Goal: Task Accomplishment & Management: Manage account settings

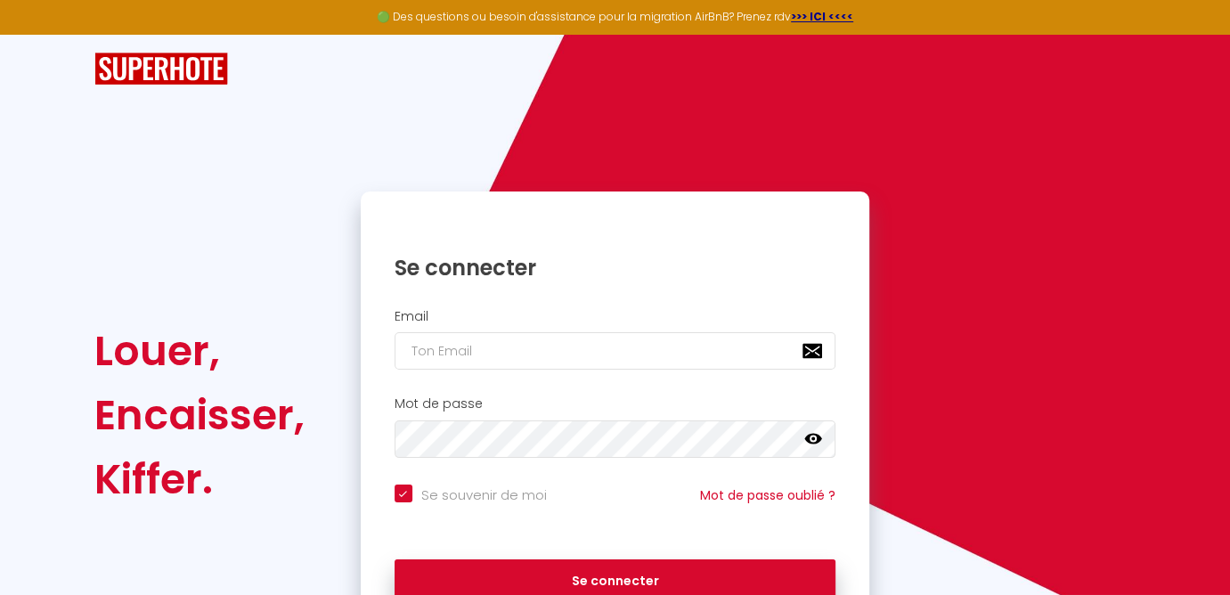
type input "[PERSON_NAME][EMAIL_ADDRESS][DOMAIN_NAME]"
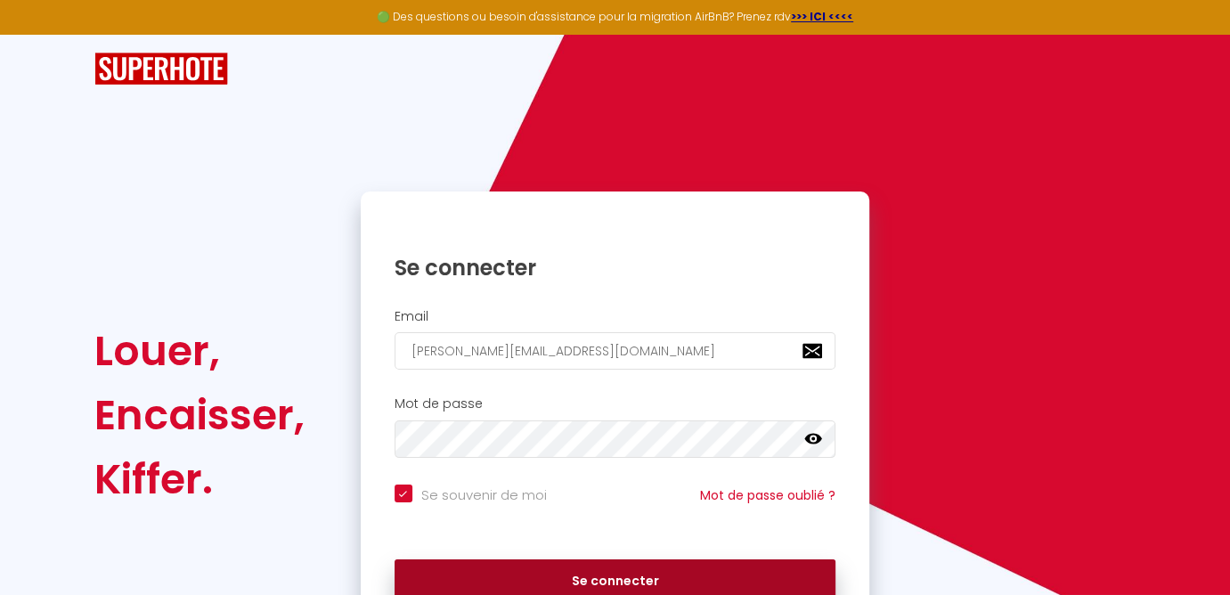
click at [611, 582] on button "Se connecter" at bounding box center [615, 581] width 442 height 45
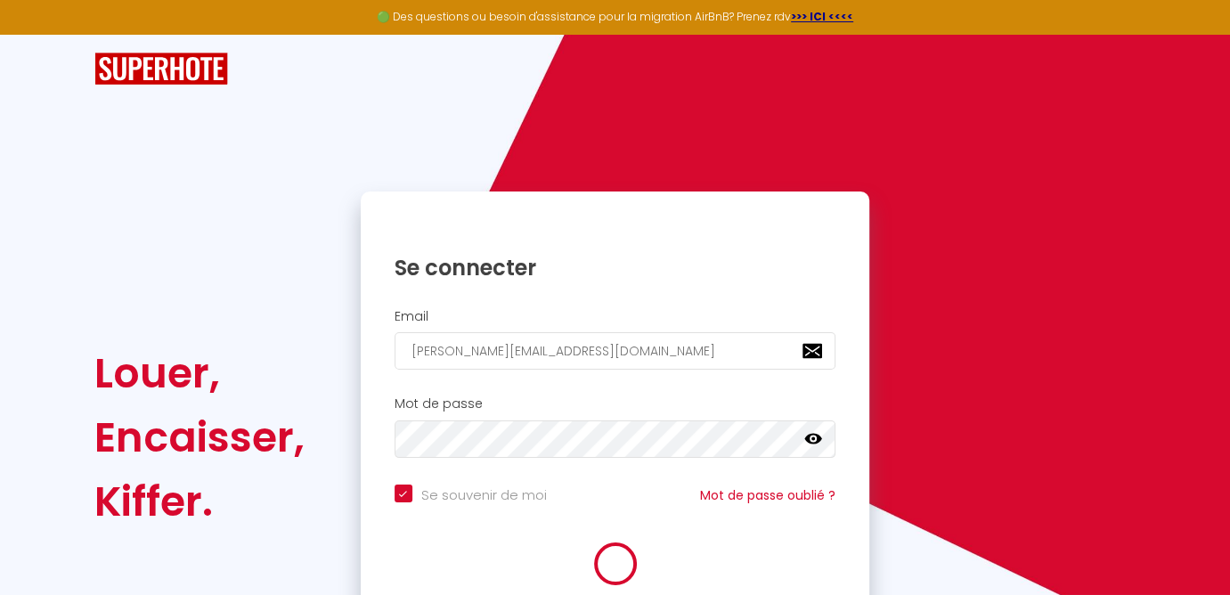
checkbox input "true"
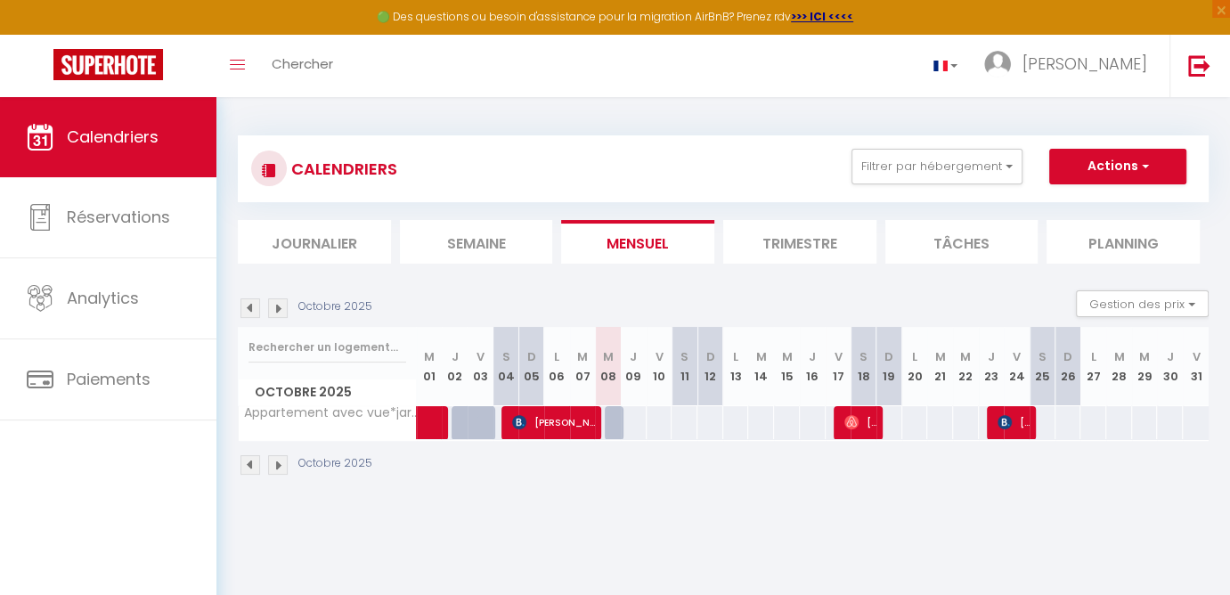
click at [1014, 418] on span "[PERSON_NAME]" at bounding box center [1014, 422] width 35 height 34
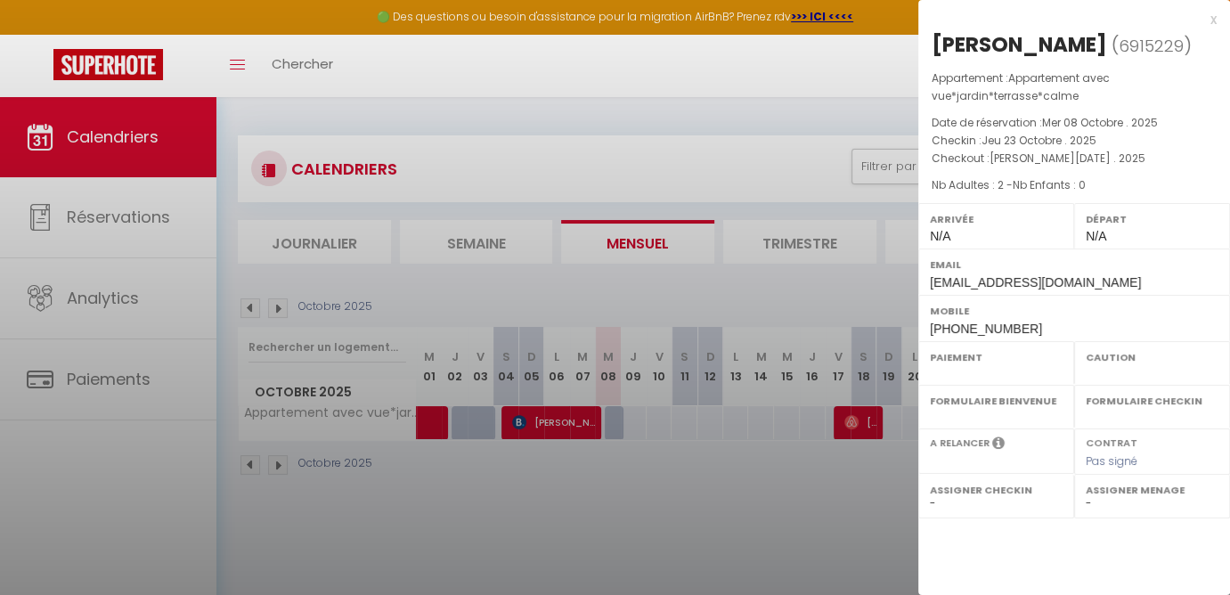
select select "OK"
select select "KO"
select select "0"
select select "1"
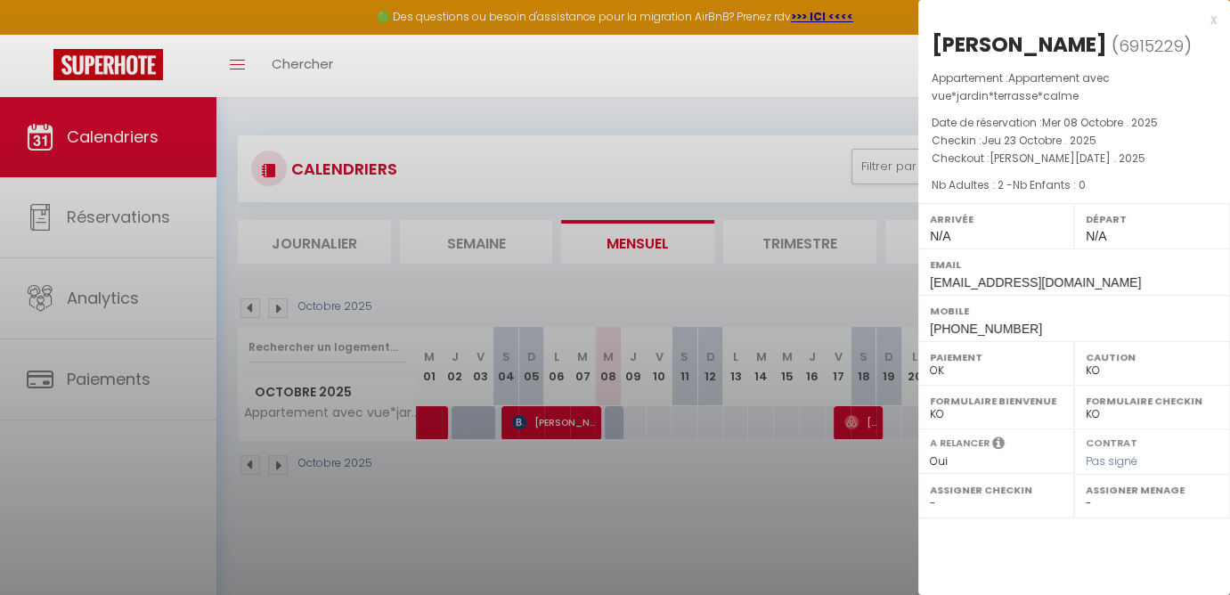
select select
select select "28455"
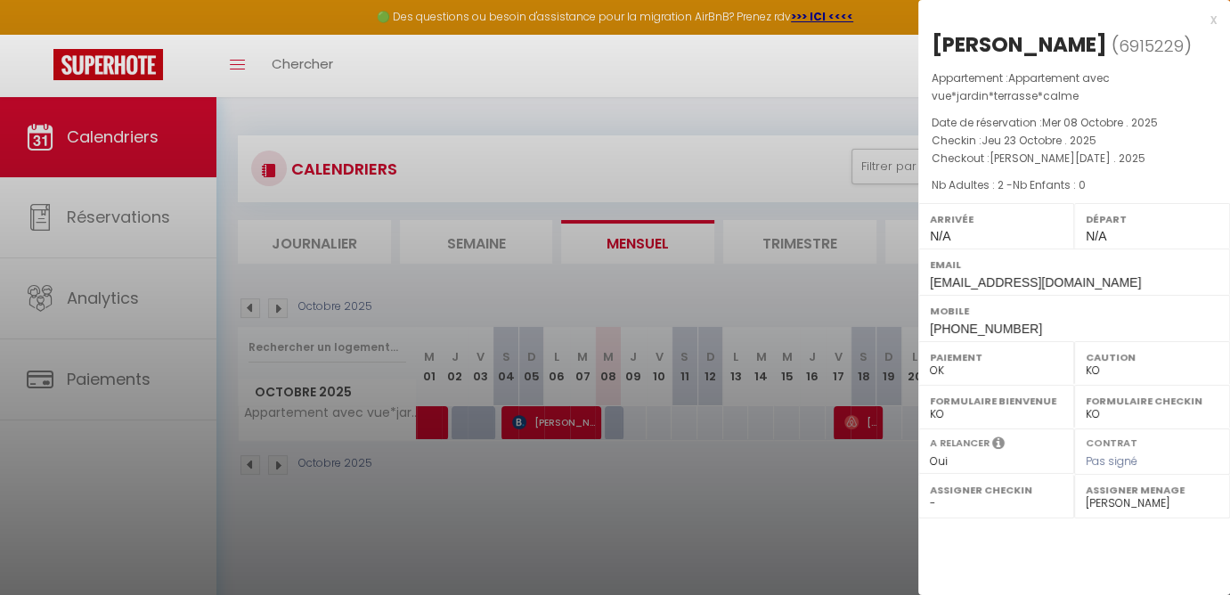
click at [742, 533] on div at bounding box center [615, 297] width 1230 height 595
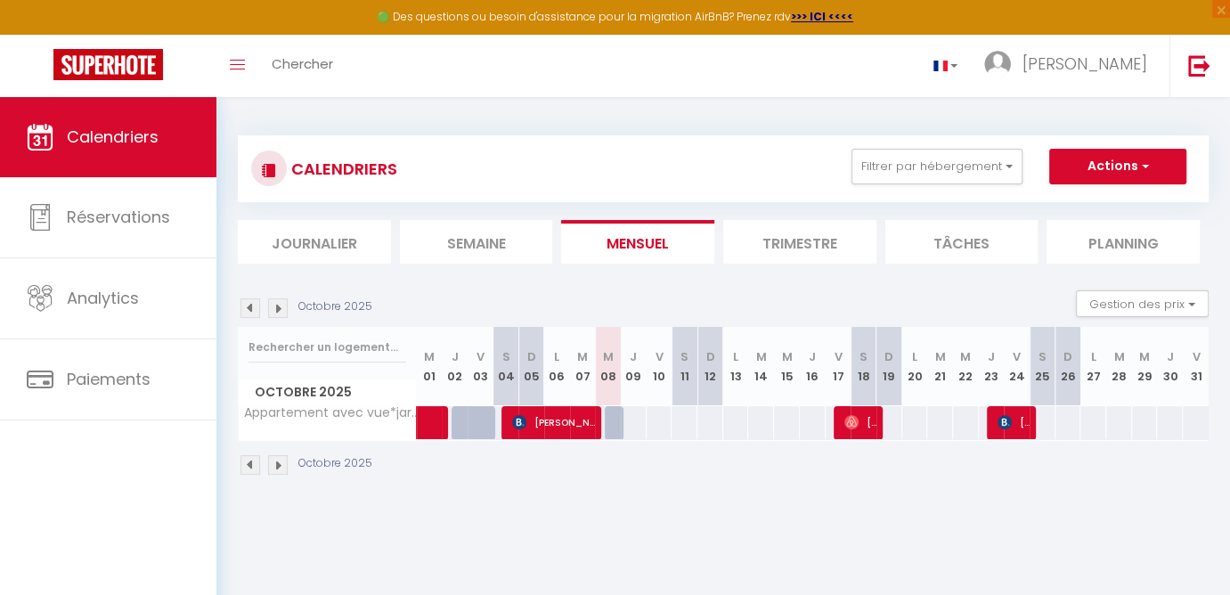
click at [1014, 421] on span "[PERSON_NAME]" at bounding box center [1014, 422] width 35 height 34
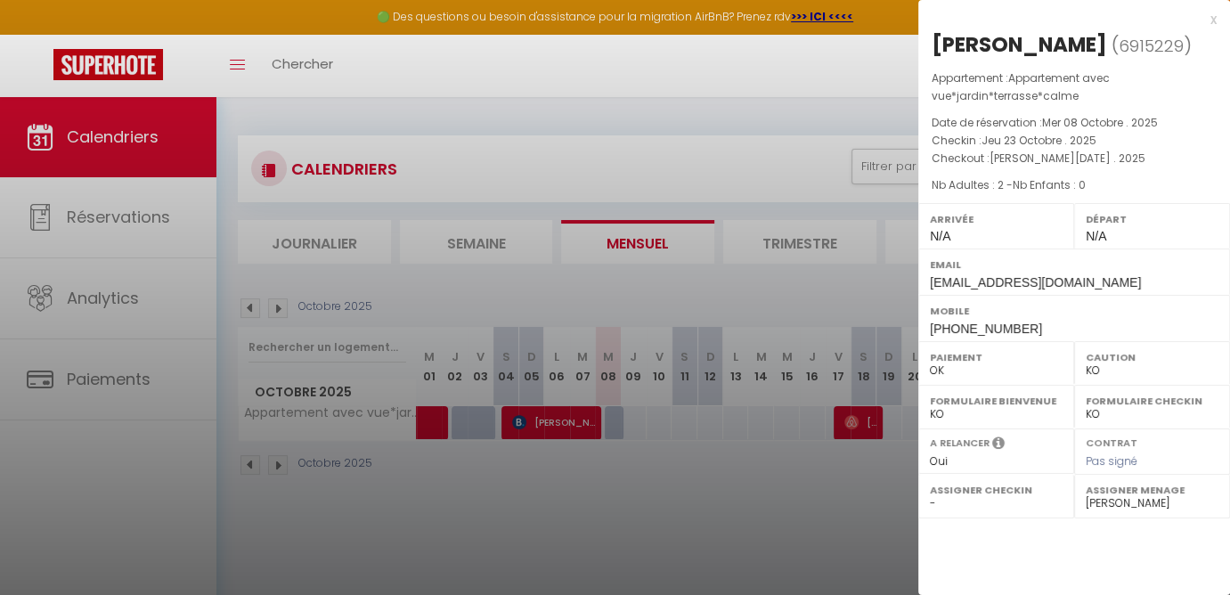
drag, startPoint x: 932, startPoint y: 43, endPoint x: 1118, endPoint y: 53, distance: 186.3
click at [1118, 53] on h2 "[PERSON_NAME] ( 6915229 )" at bounding box center [1073, 45] width 285 height 30
copy div "[PERSON_NAME]"
click at [718, 532] on div at bounding box center [615, 297] width 1230 height 595
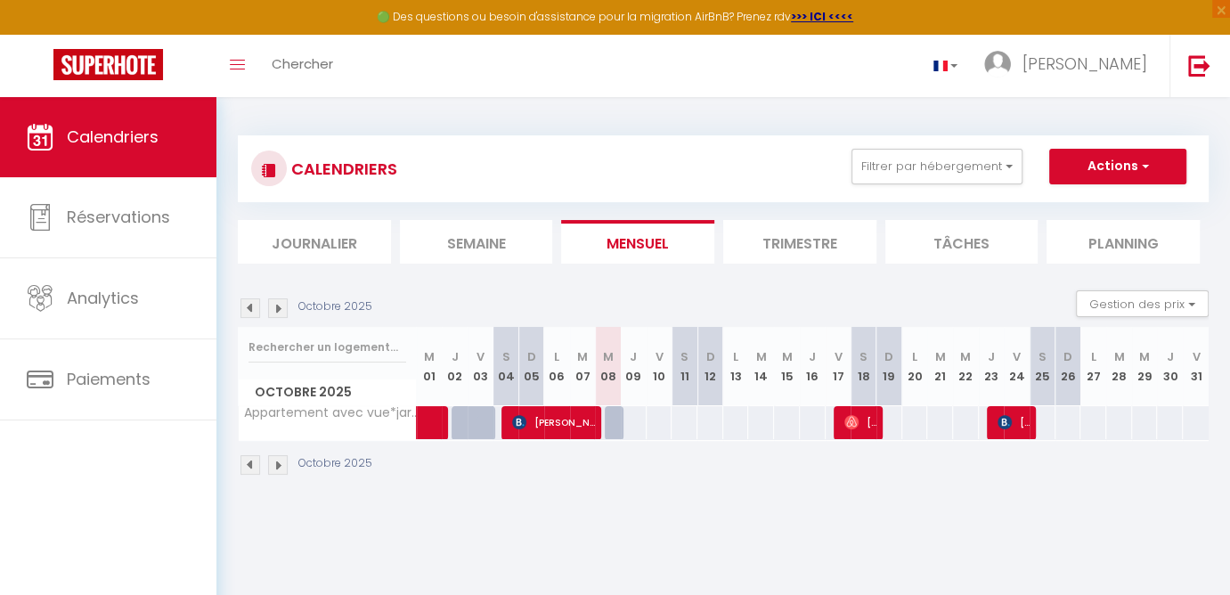
click at [1003, 421] on img at bounding box center [1004, 422] width 14 height 14
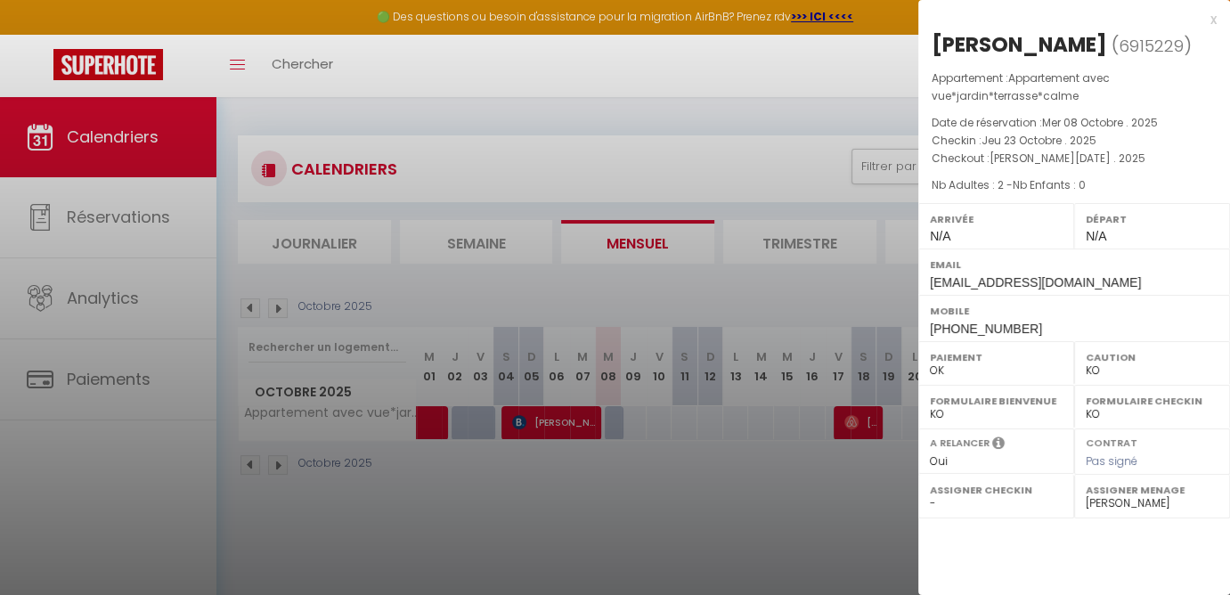
click at [1214, 18] on div "x" at bounding box center [1067, 19] width 298 height 21
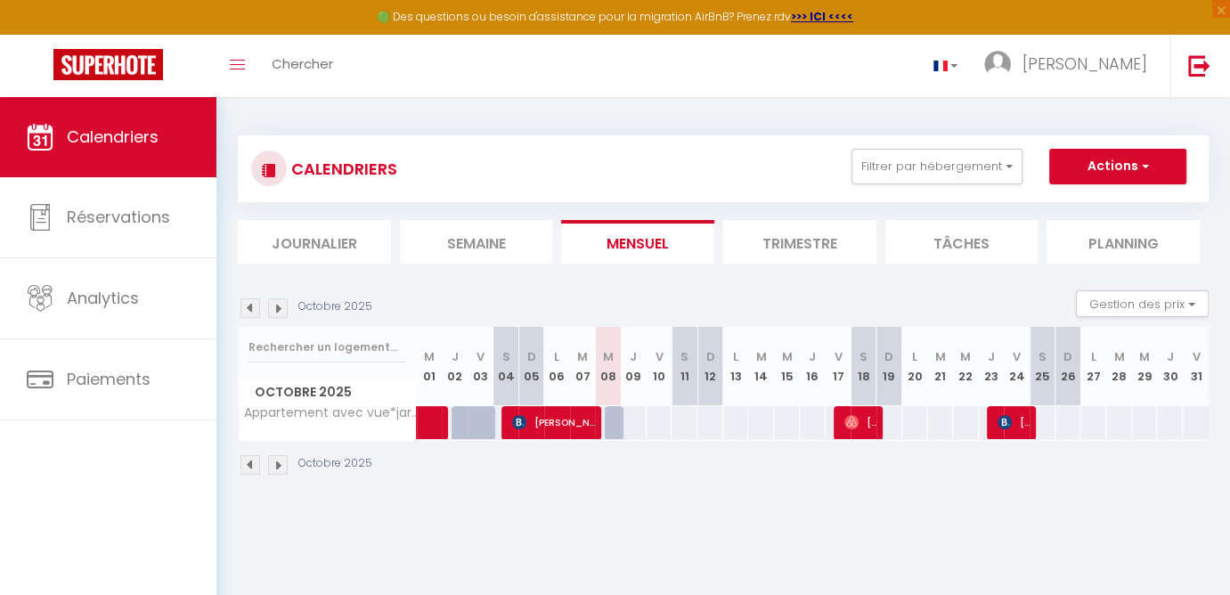
click at [278, 467] on img at bounding box center [278, 465] width 20 height 20
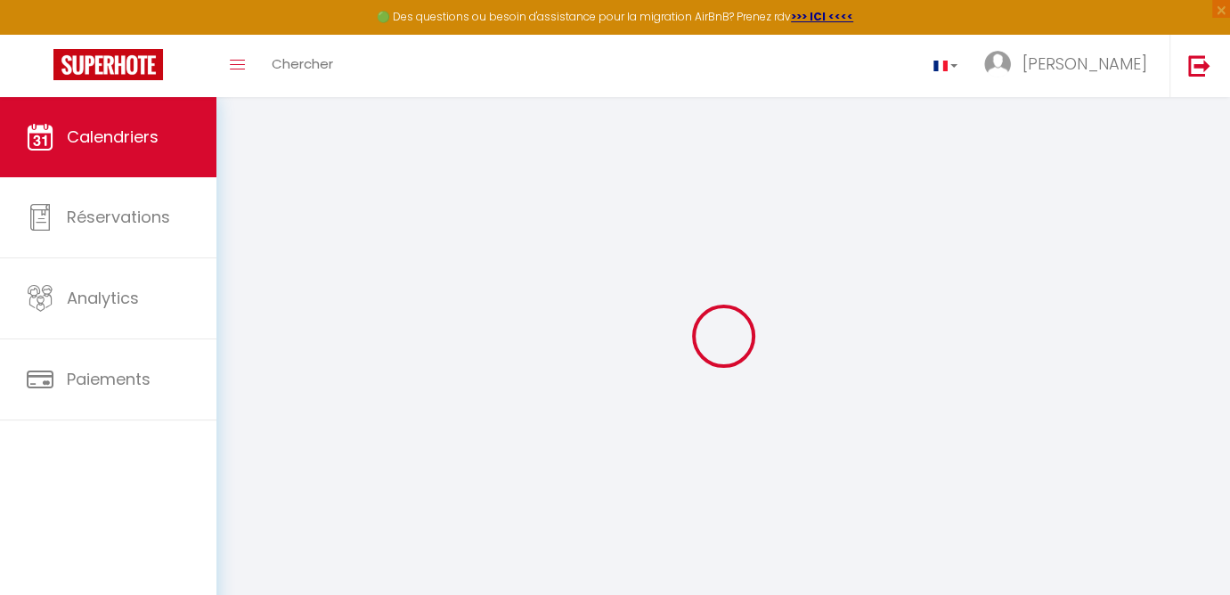
select select "KO"
select select "0"
select select "28455"
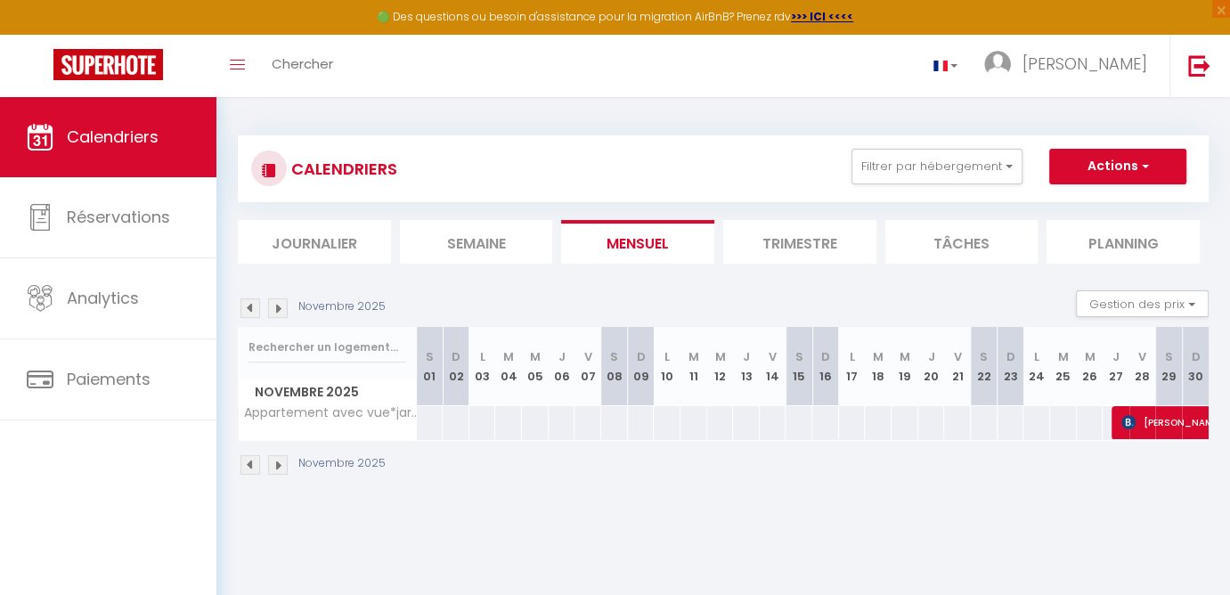
click at [1160, 424] on span "[PERSON_NAME]" at bounding box center [1244, 422] width 246 height 34
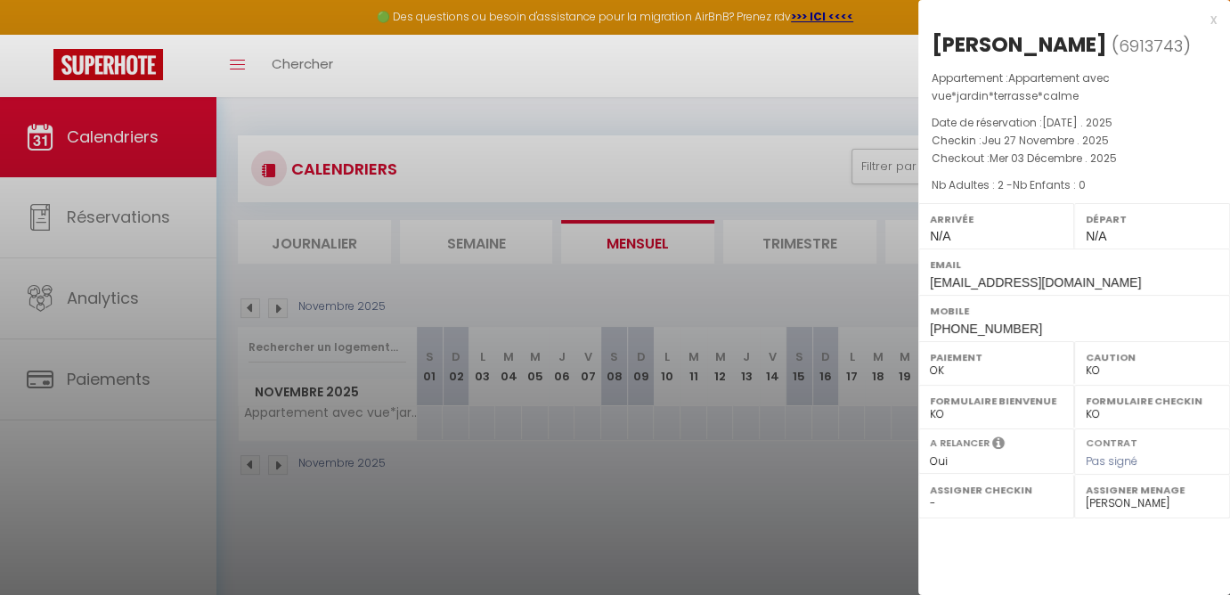
click at [780, 467] on div at bounding box center [615, 297] width 1230 height 595
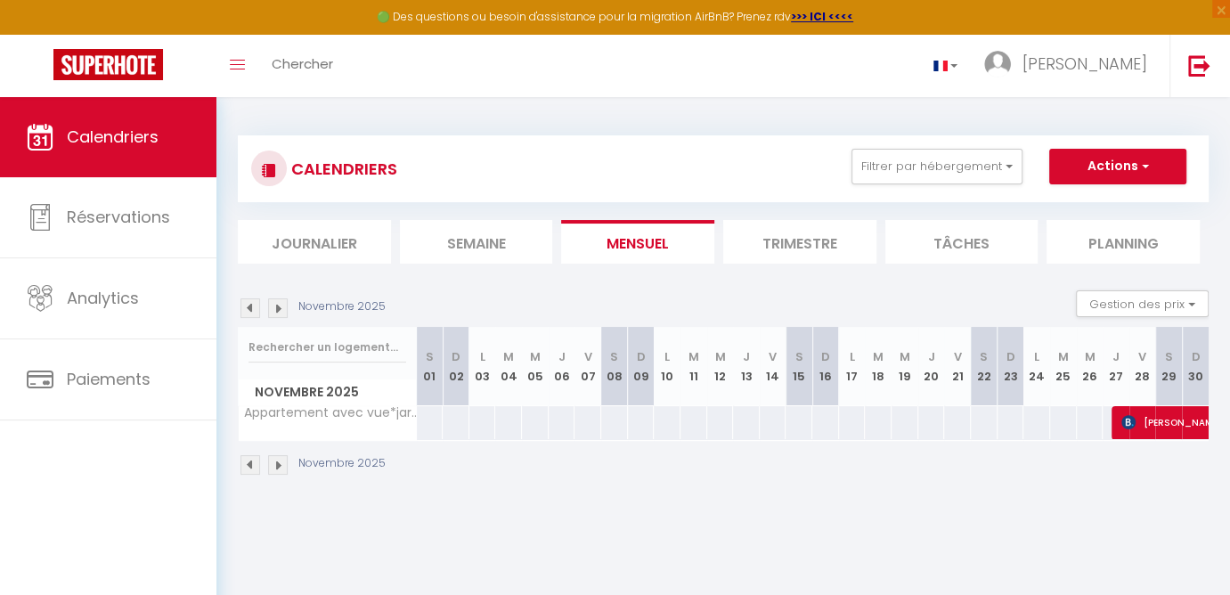
click at [1149, 410] on span "[PERSON_NAME]" at bounding box center [1244, 422] width 246 height 34
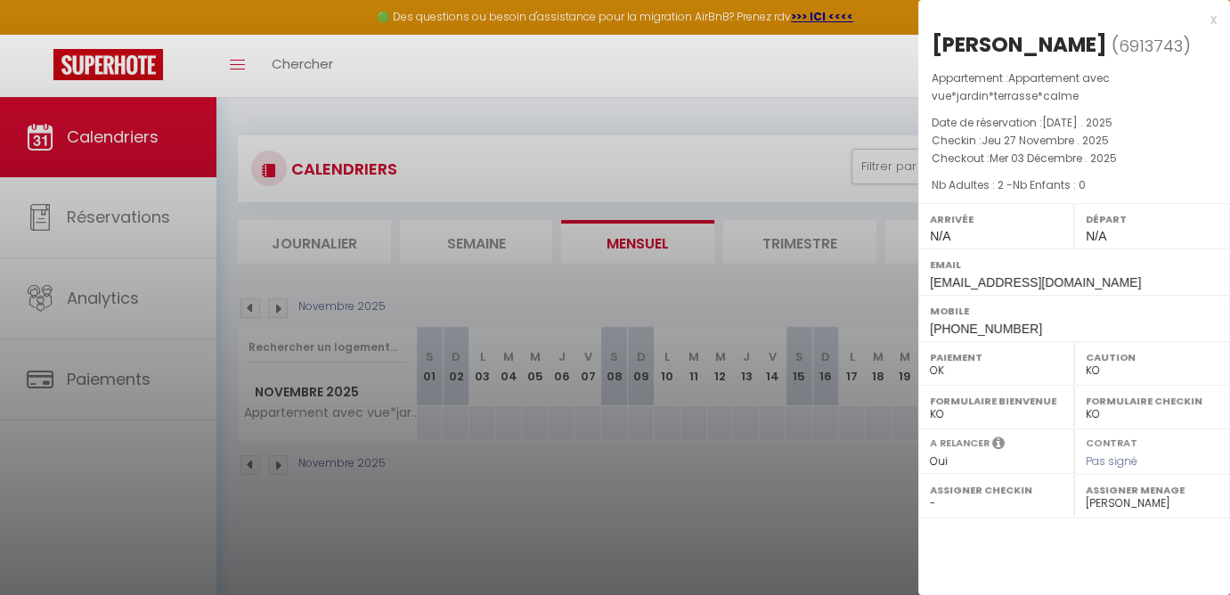
drag, startPoint x: 932, startPoint y: 39, endPoint x: 1075, endPoint y: 43, distance: 143.4
click at [1081, 43] on div "[PERSON_NAME]" at bounding box center [1018, 44] width 175 height 28
copy div "[PERSON_NAME]"
click at [1213, 22] on div "x" at bounding box center [1067, 19] width 298 height 21
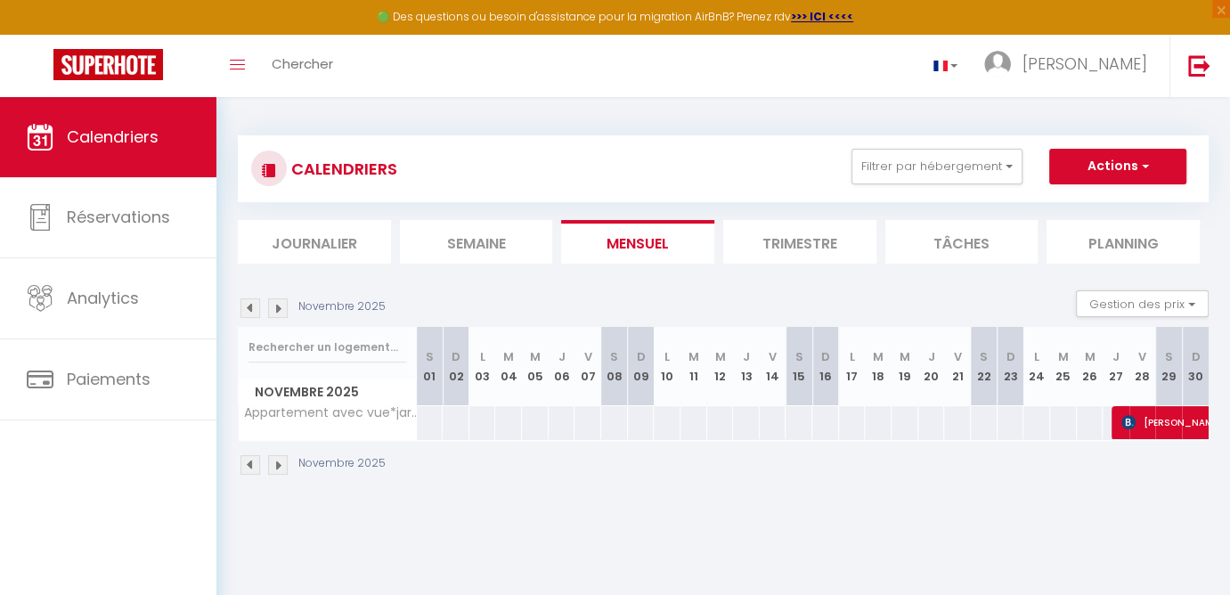
click at [277, 467] on img at bounding box center [278, 465] width 20 height 20
select select "KO"
select select "0"
select select "28455"
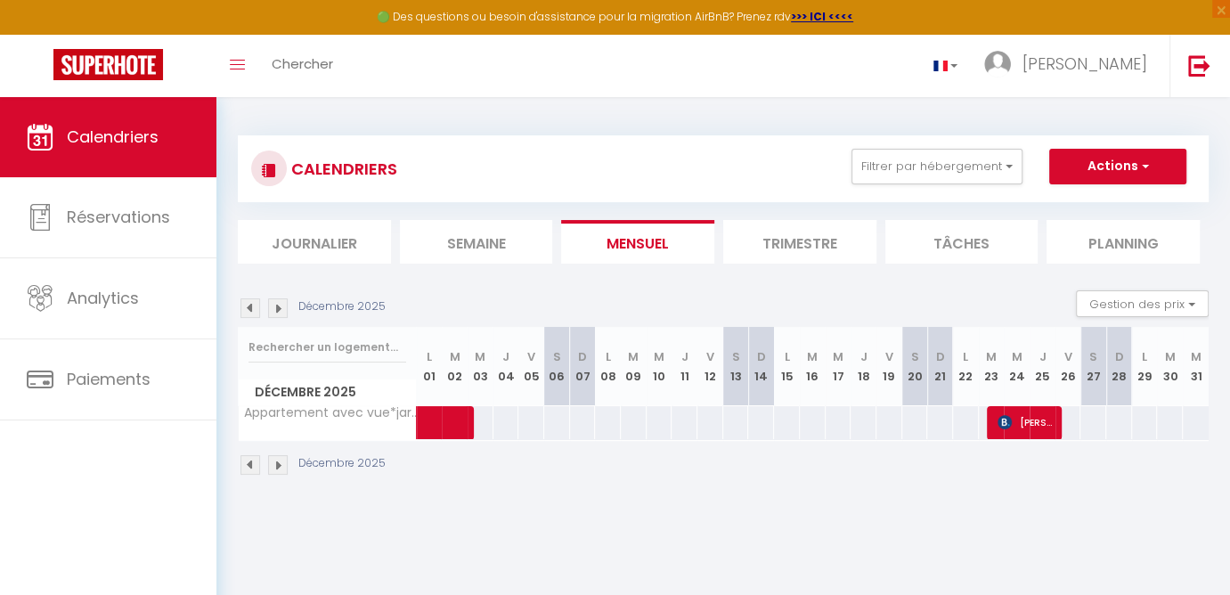
click at [1041, 420] on span "[PERSON_NAME]" at bounding box center [1027, 422] width 61 height 34
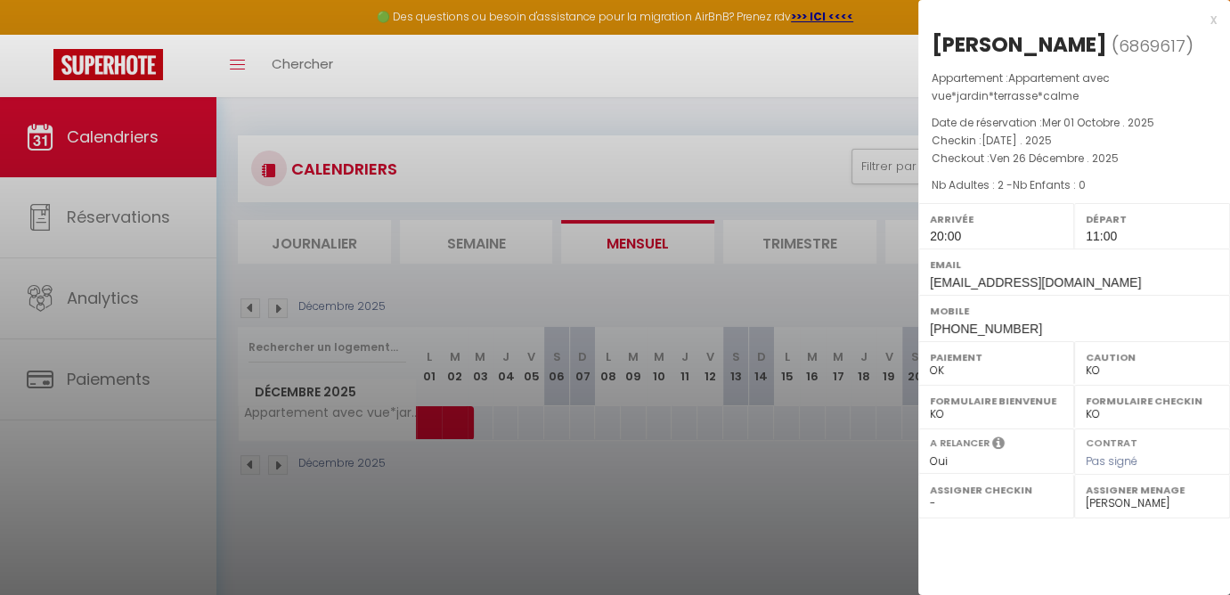
click at [709, 475] on div at bounding box center [615, 297] width 1230 height 595
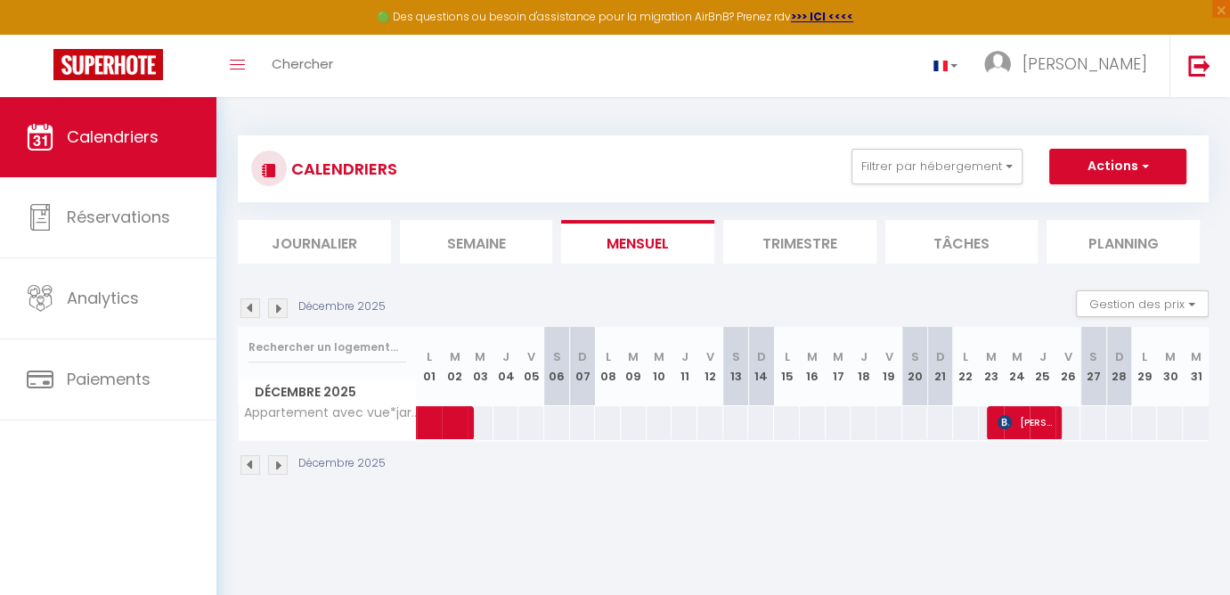
click at [1045, 415] on span "[PERSON_NAME]" at bounding box center [1027, 422] width 61 height 34
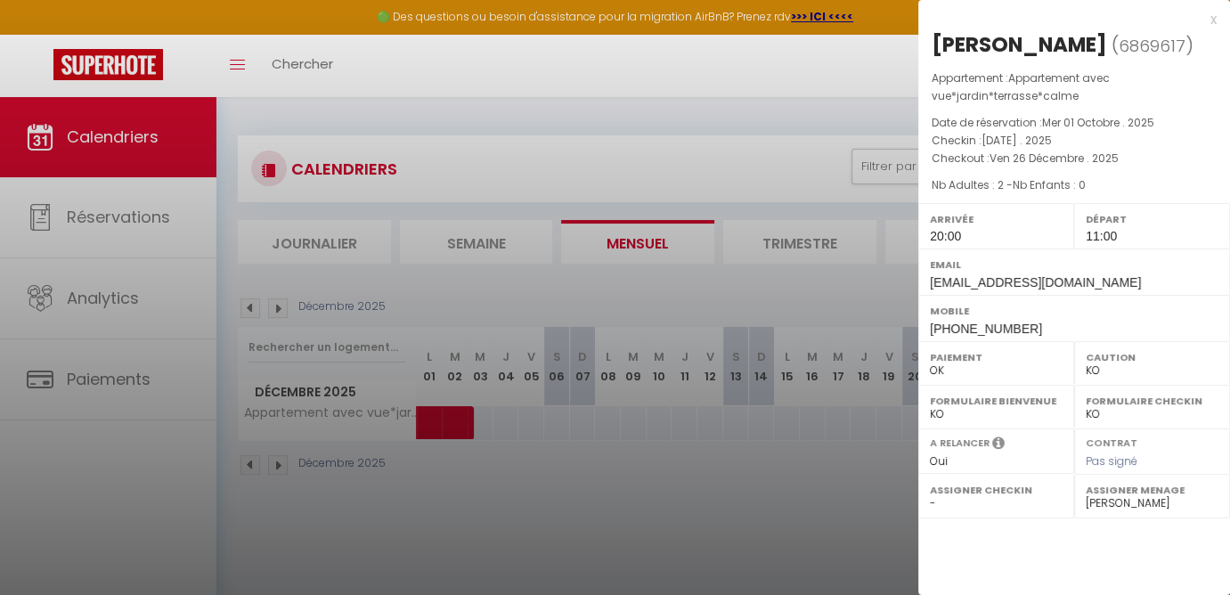
drag, startPoint x: 932, startPoint y: 42, endPoint x: 1070, endPoint y: 42, distance: 138.0
click at [1070, 42] on div "[PERSON_NAME]" at bounding box center [1018, 44] width 175 height 28
copy div "[PERSON_NAME]"
click at [621, 455] on div at bounding box center [615, 297] width 1230 height 595
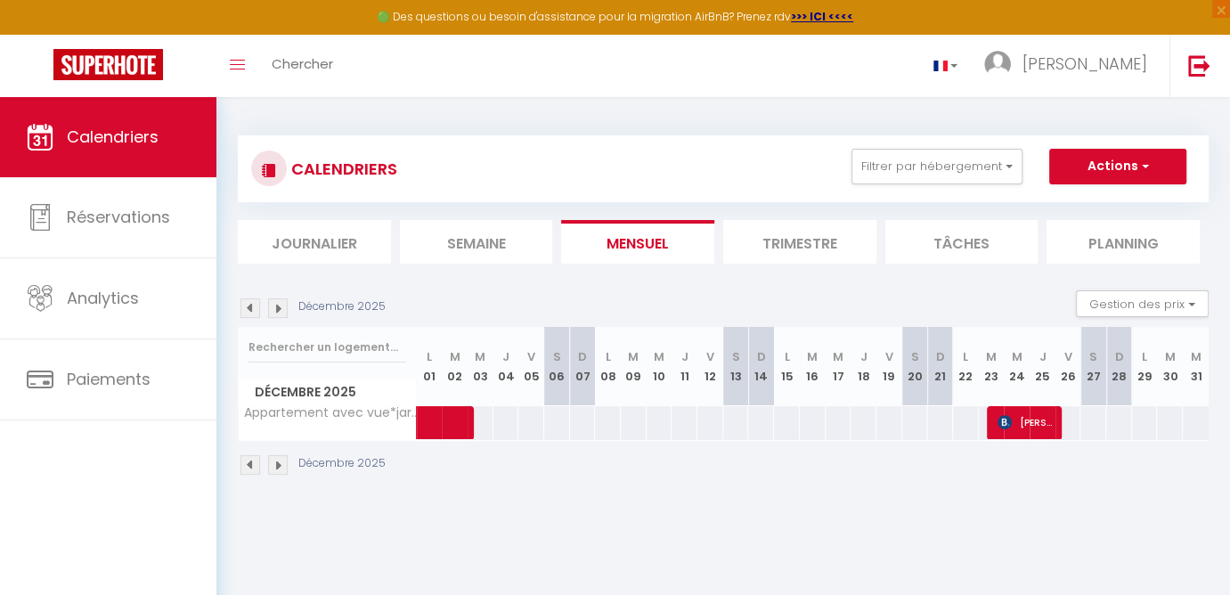
click at [280, 469] on img at bounding box center [278, 465] width 20 height 20
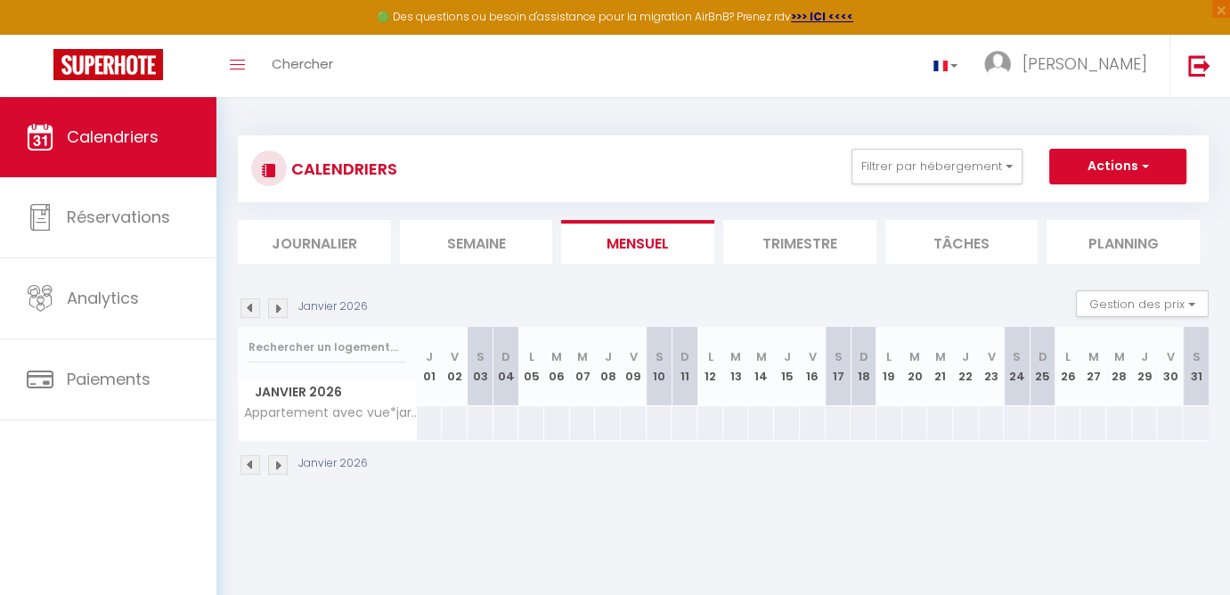
click at [280, 469] on img at bounding box center [278, 465] width 20 height 20
